Goal: Navigation & Orientation: Find specific page/section

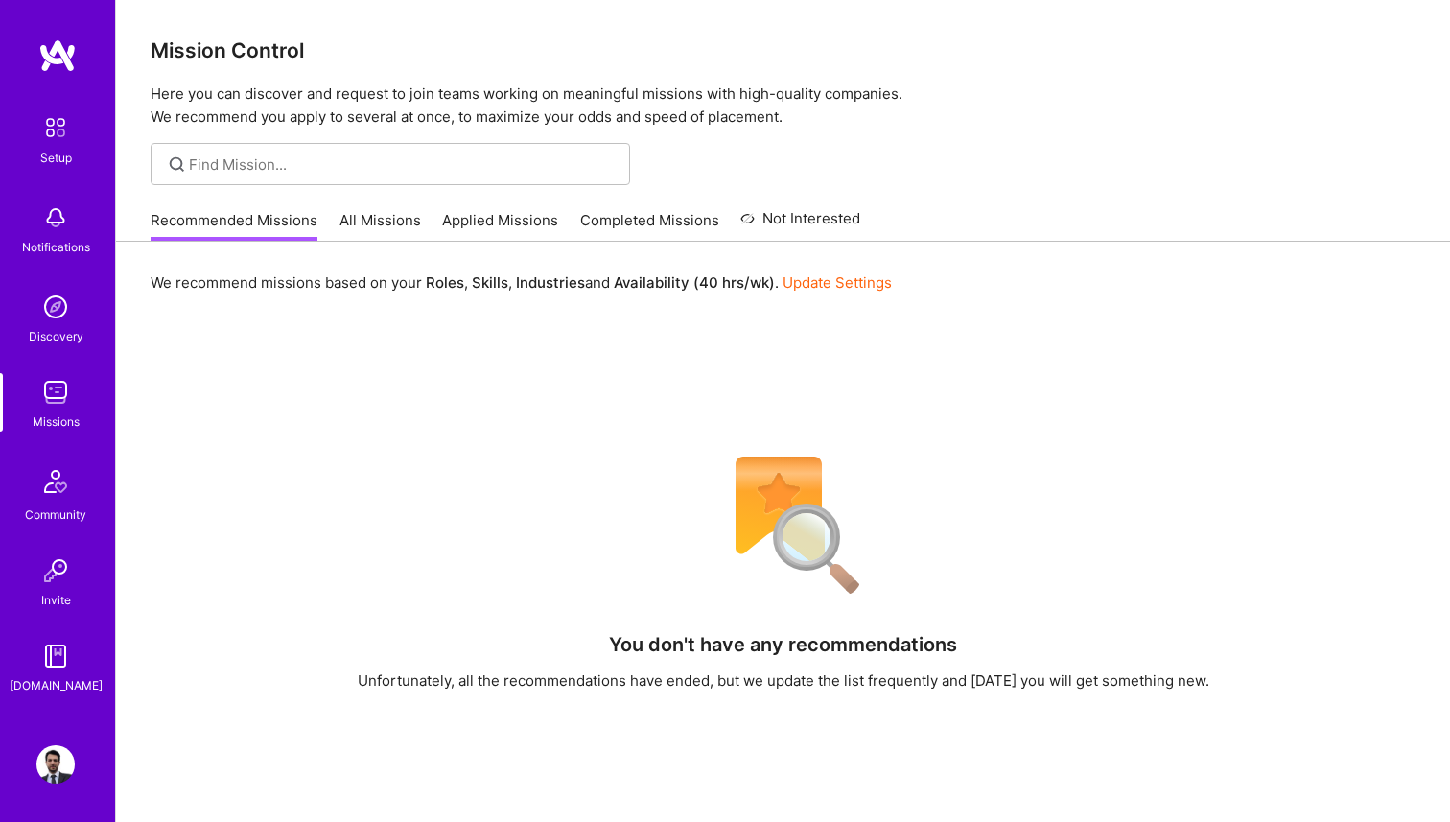
click at [383, 225] on link "All Missions" at bounding box center [380, 226] width 82 height 32
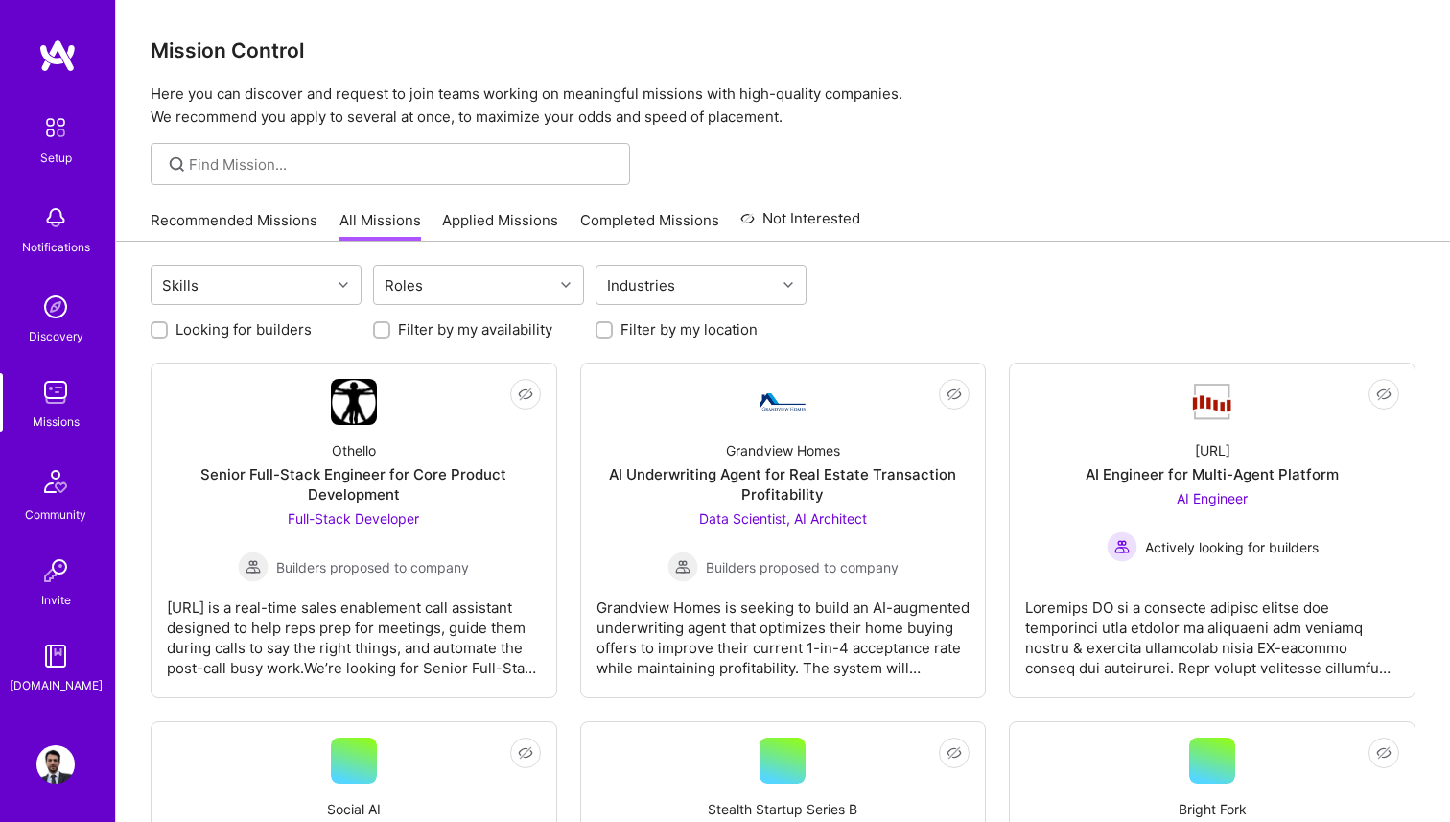
click at [263, 219] on link "Recommended Missions" at bounding box center [234, 226] width 167 height 32
